Goal: Transaction & Acquisition: Download file/media

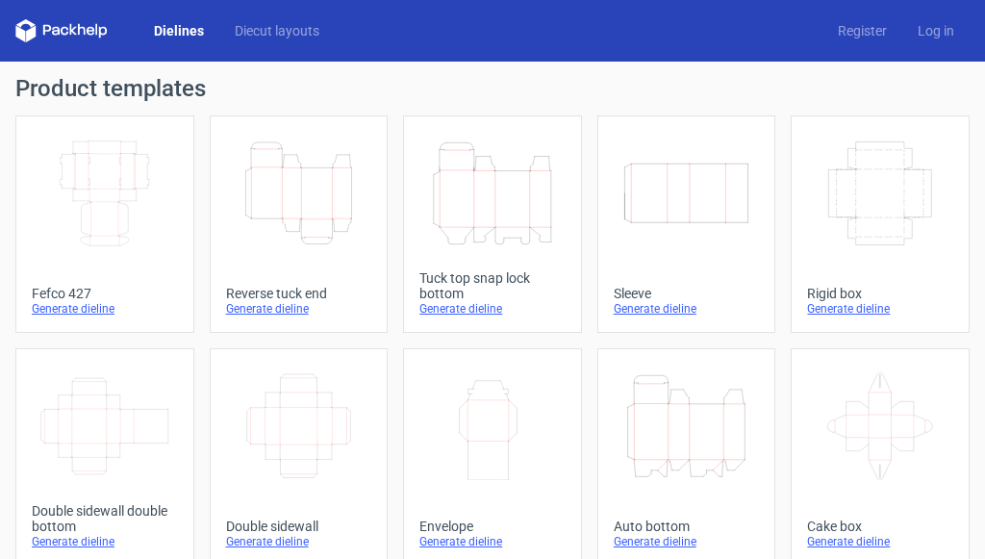
click at [484, 233] on icon "Height Depth Width" at bounding box center [492, 193] width 131 height 108
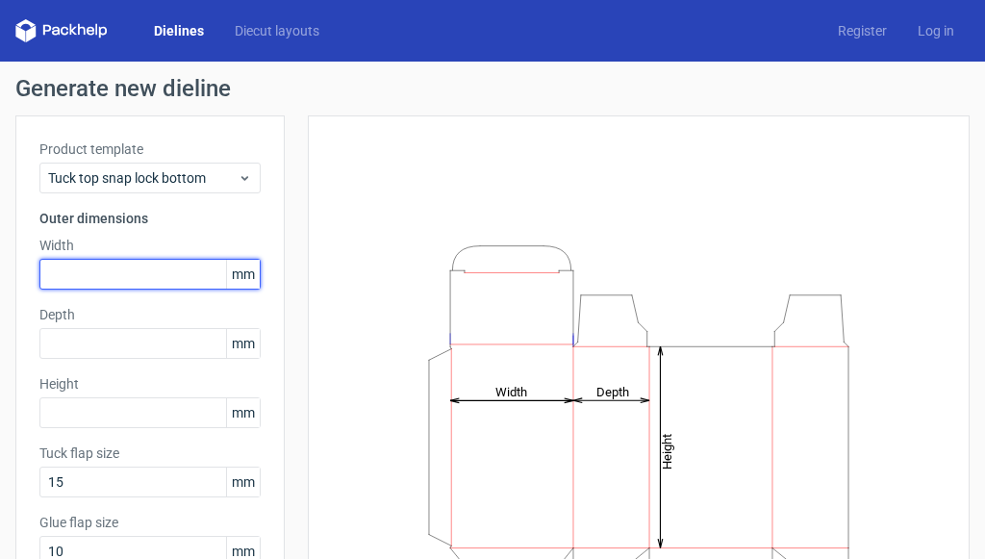
click at [79, 279] on input "text" at bounding box center [149, 274] width 221 height 31
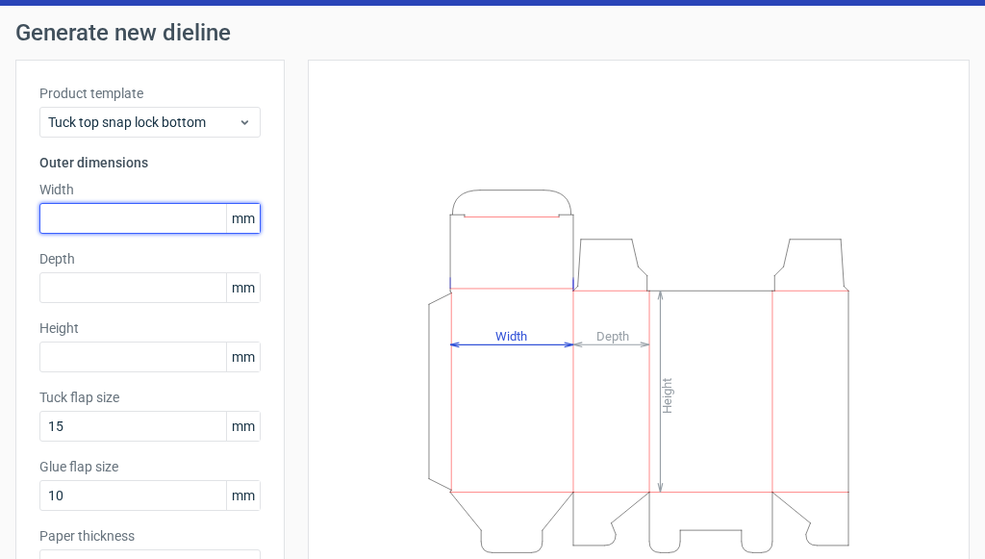
scroll to position [96, 0]
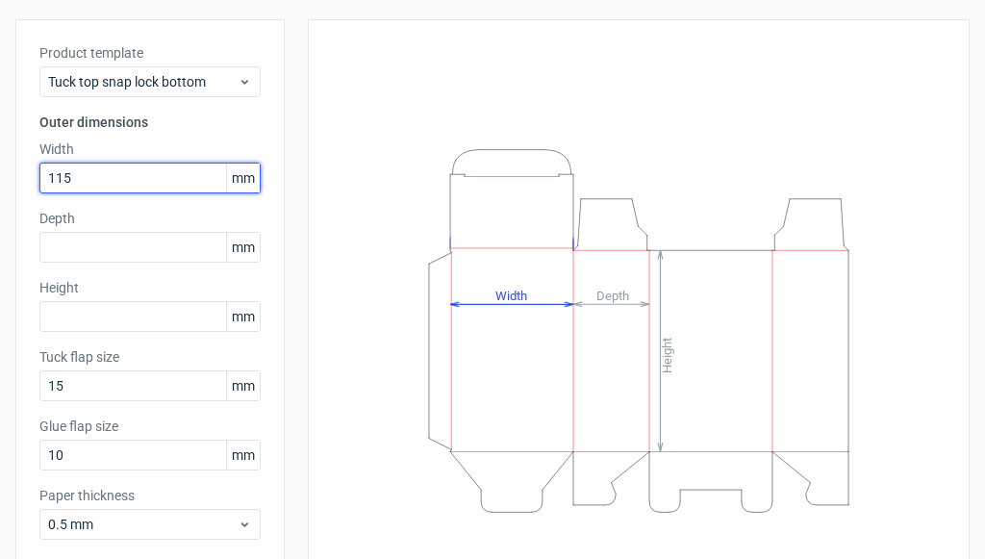
type input "115"
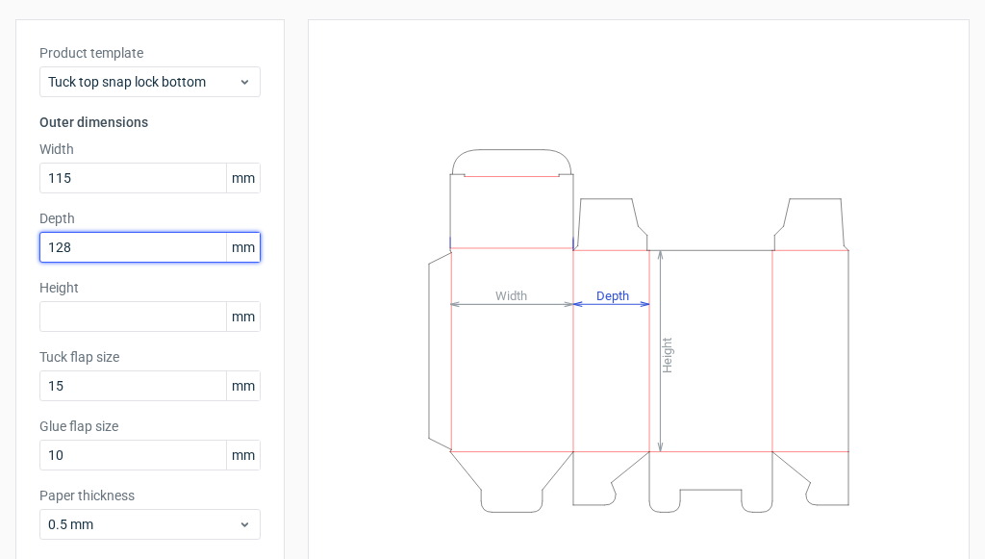
type input "128"
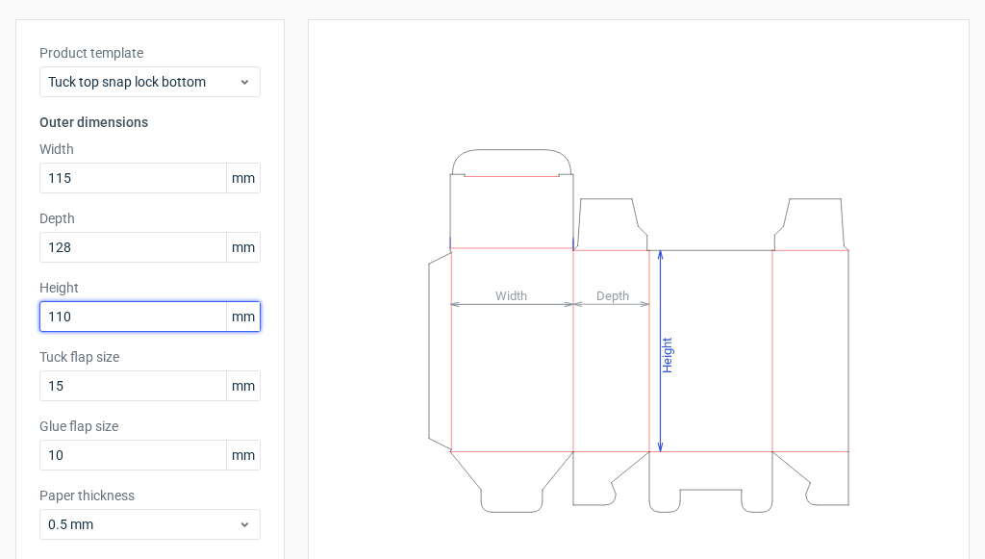
type input "110"
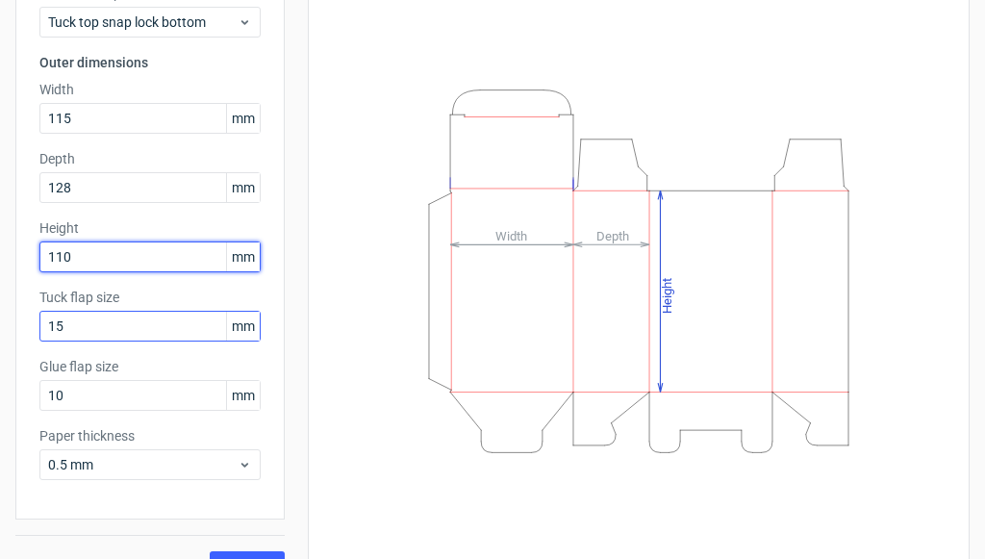
scroll to position [192, 0]
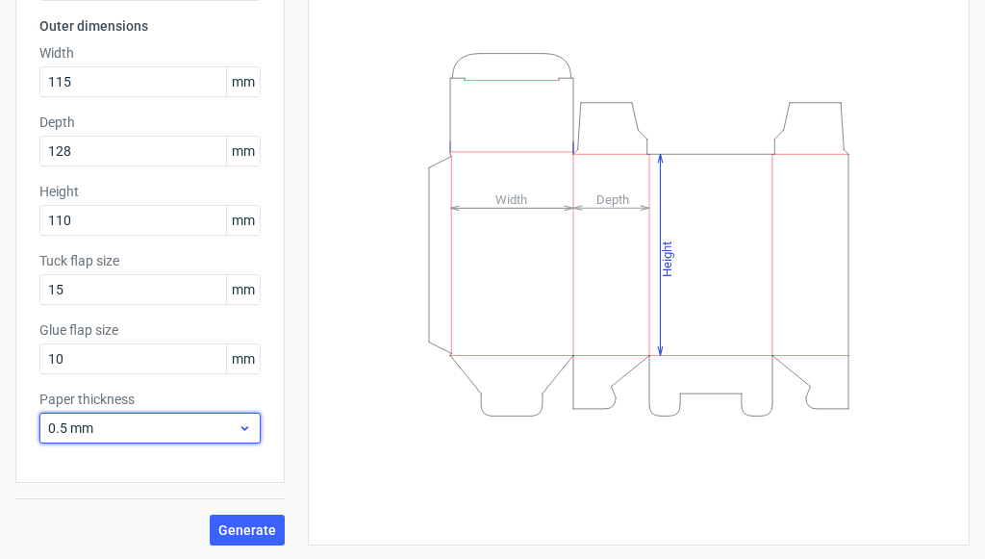
click at [202, 434] on span "0.5 mm" at bounding box center [142, 427] width 189 height 19
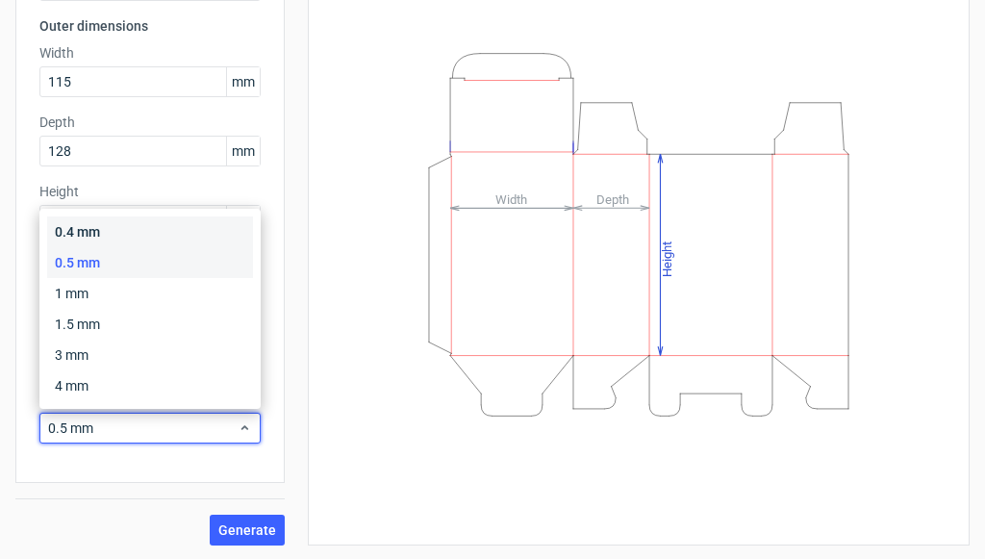
click at [139, 235] on div "0.4 mm" at bounding box center [150, 231] width 206 height 31
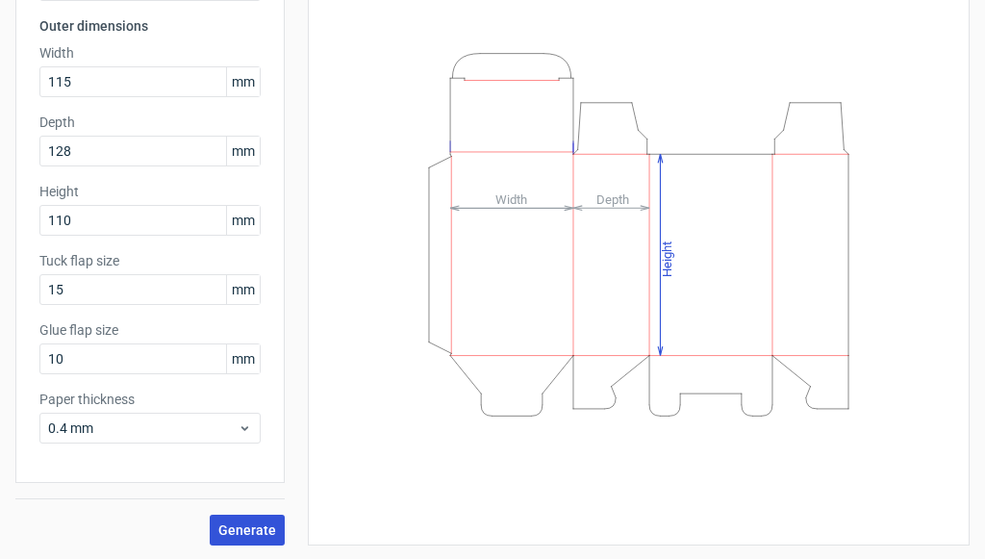
click at [257, 523] on span "Generate" at bounding box center [247, 529] width 58 height 13
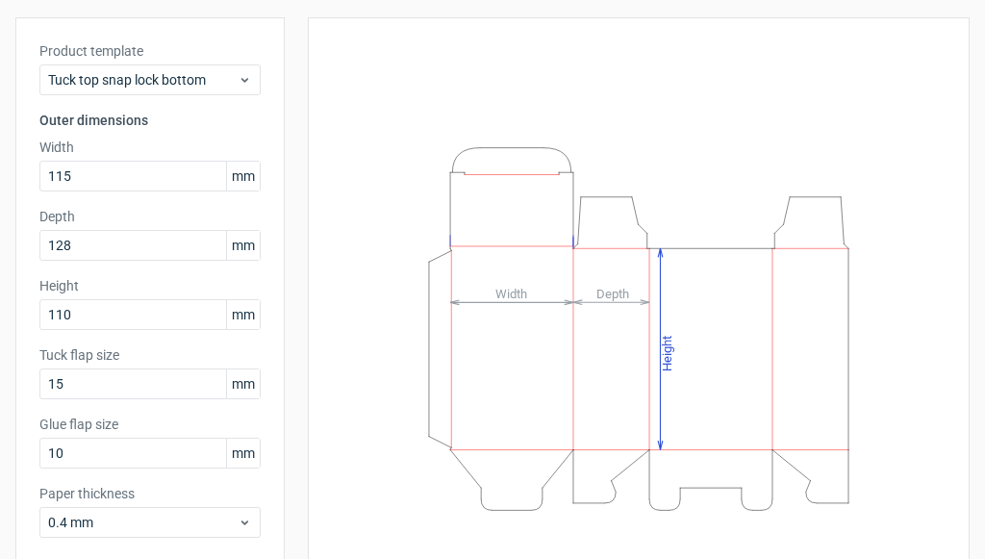
scroll to position [0, 0]
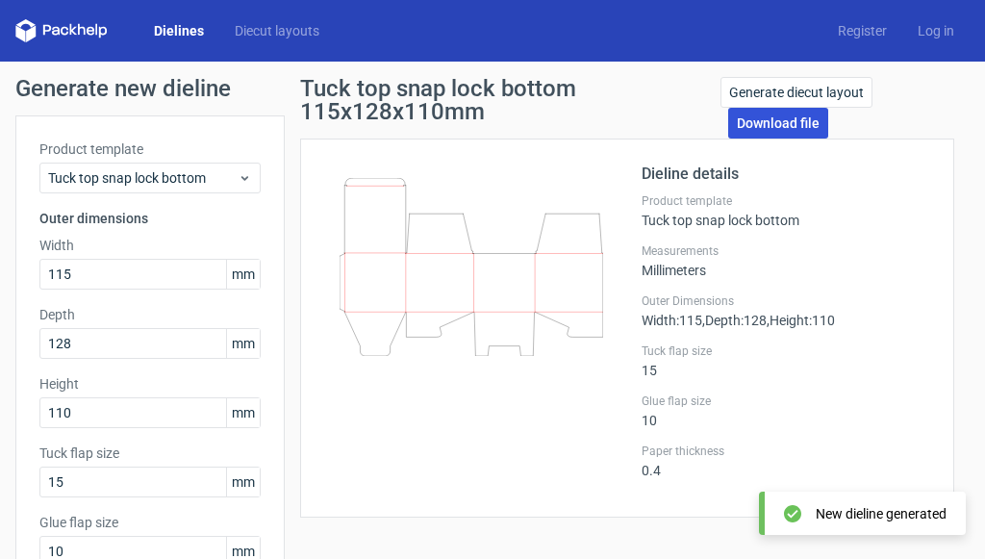
click at [742, 127] on link "Download file" at bounding box center [778, 123] width 100 height 31
